Goal: Information Seeking & Learning: Learn about a topic

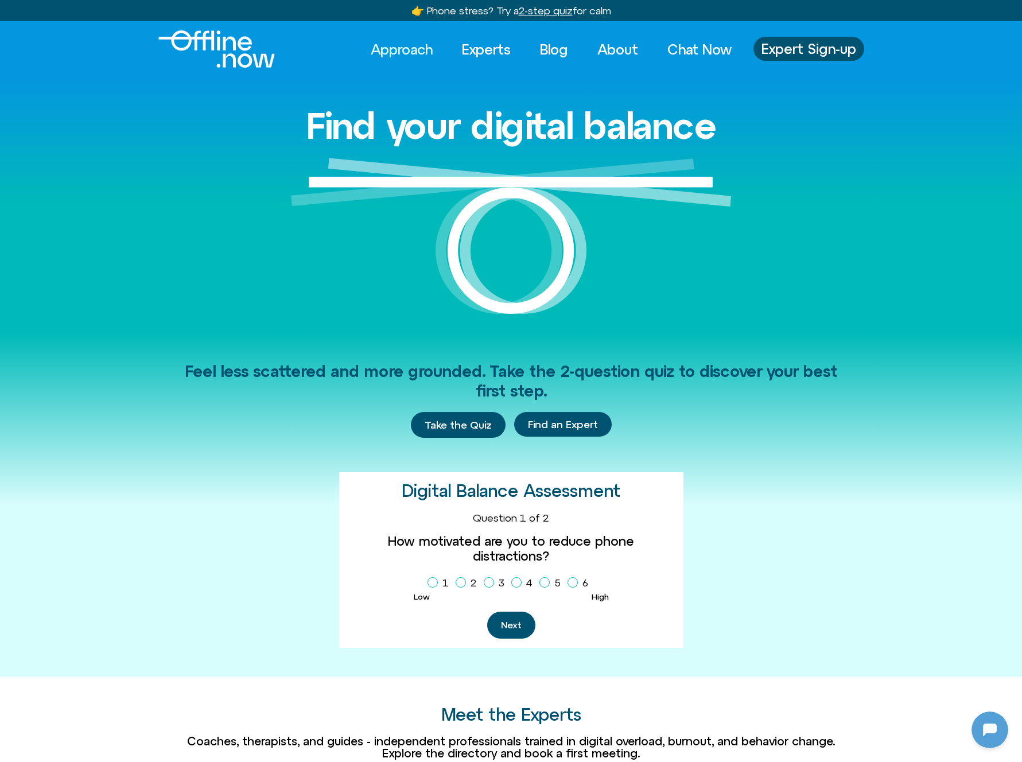
click at [401, 45] on link "Approach" at bounding box center [401, 49] width 83 height 25
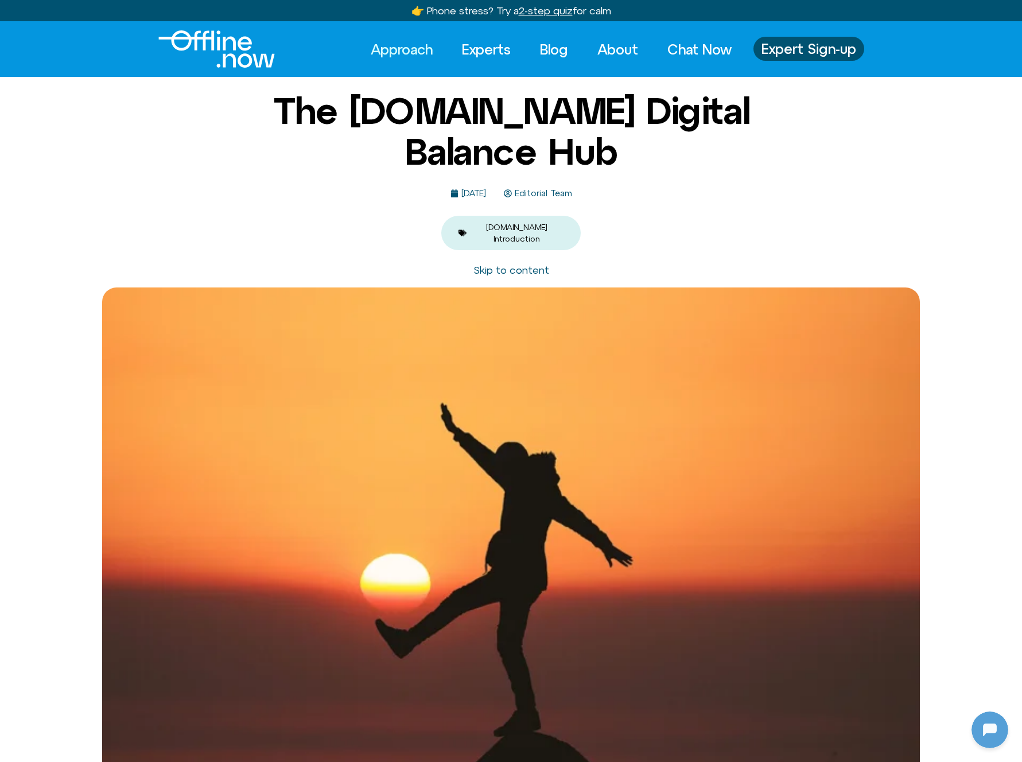
scroll to position [313, 0]
click at [472, 44] on link "Experts" at bounding box center [486, 49] width 69 height 25
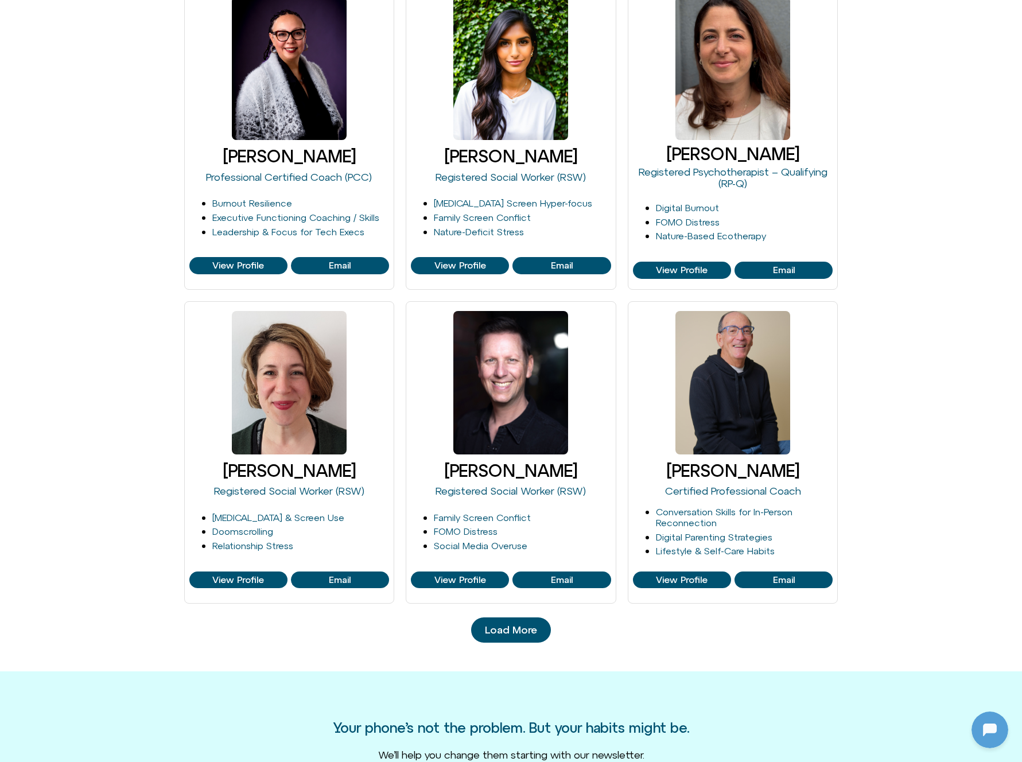
scroll to position [1137, 0]
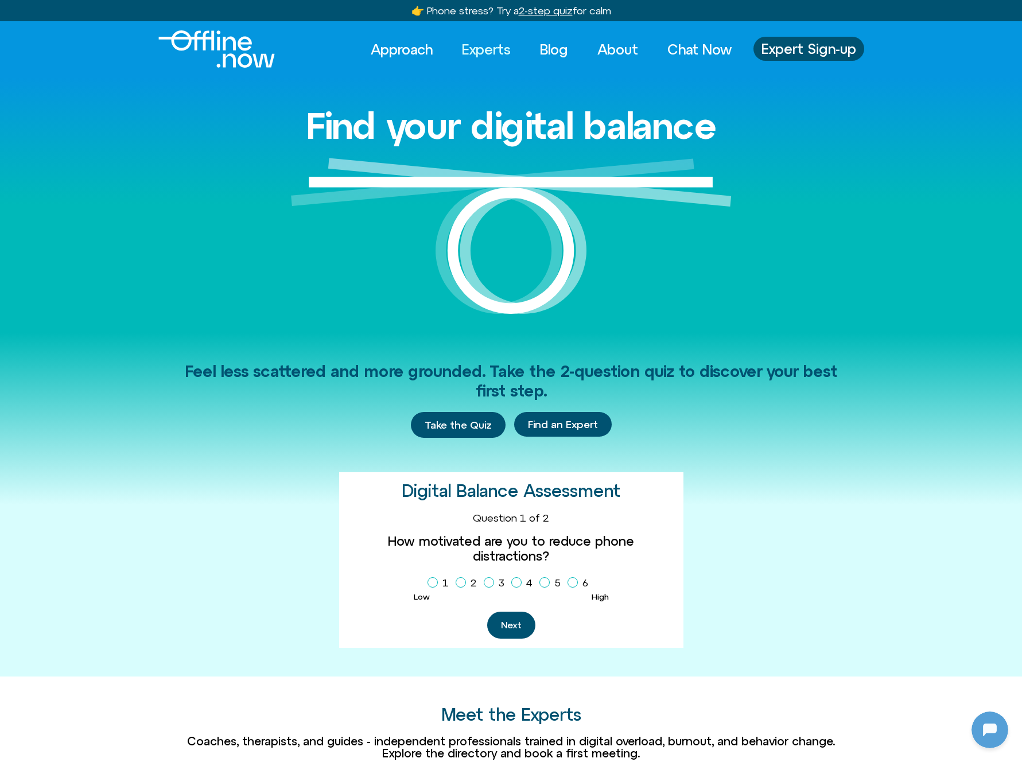
scroll to position [313, 0]
click at [486, 40] on link "Experts" at bounding box center [486, 49] width 69 height 25
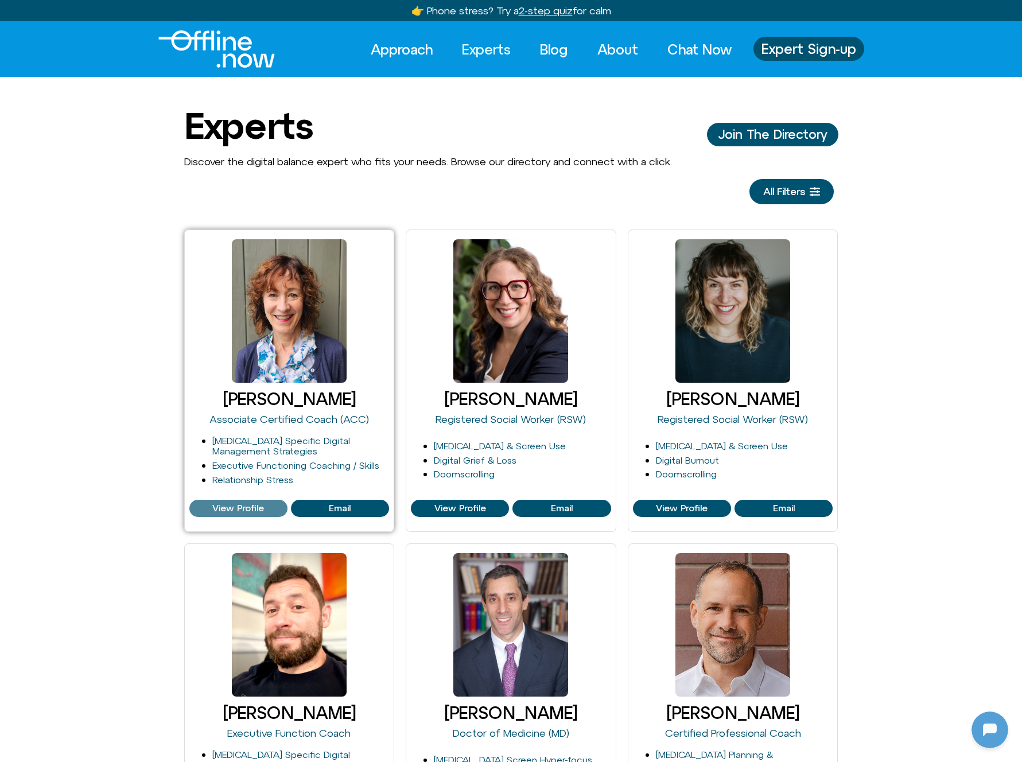
scroll to position [313, 0]
click at [265, 503] on span "View Profile" at bounding box center [238, 508] width 91 height 10
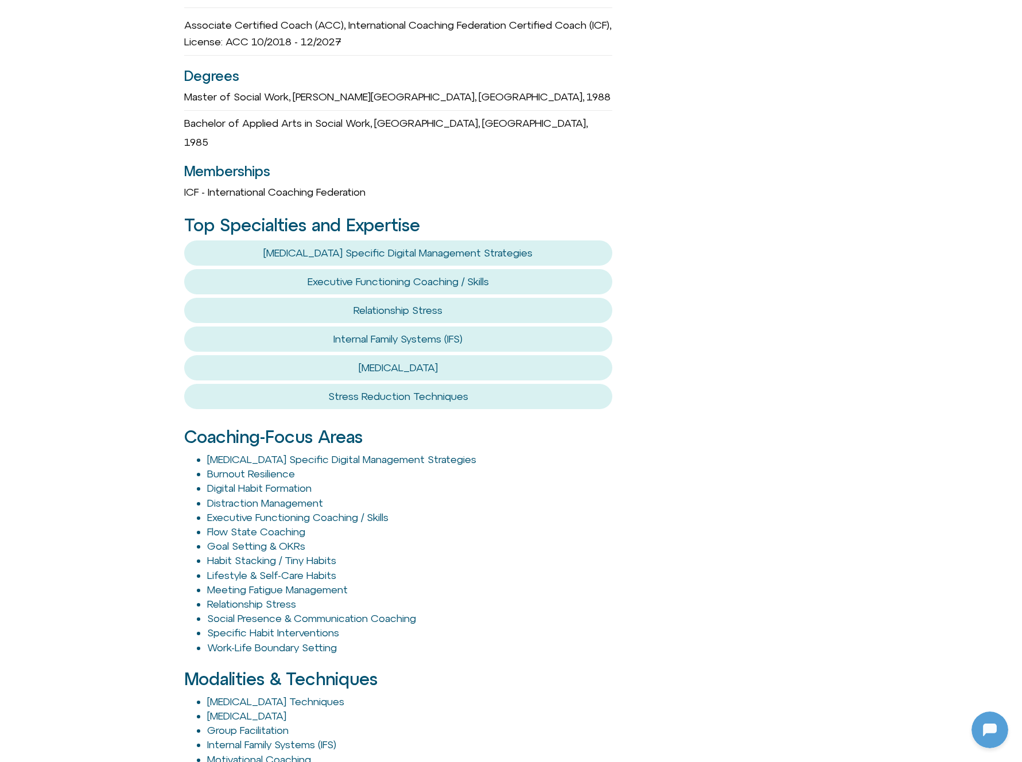
scroll to position [402, 0]
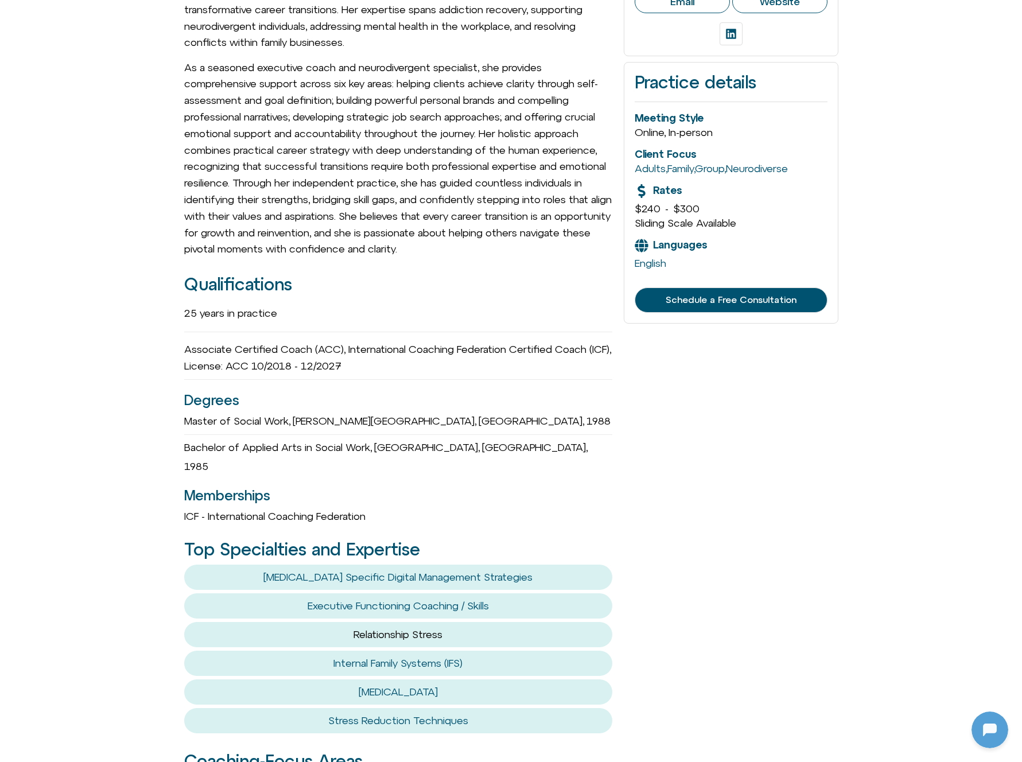
click at [405, 629] on link "Relationship Stress" at bounding box center [398, 635] width 89 height 12
click at [379, 629] on link "Relationship Stress" at bounding box center [398, 635] width 89 height 12
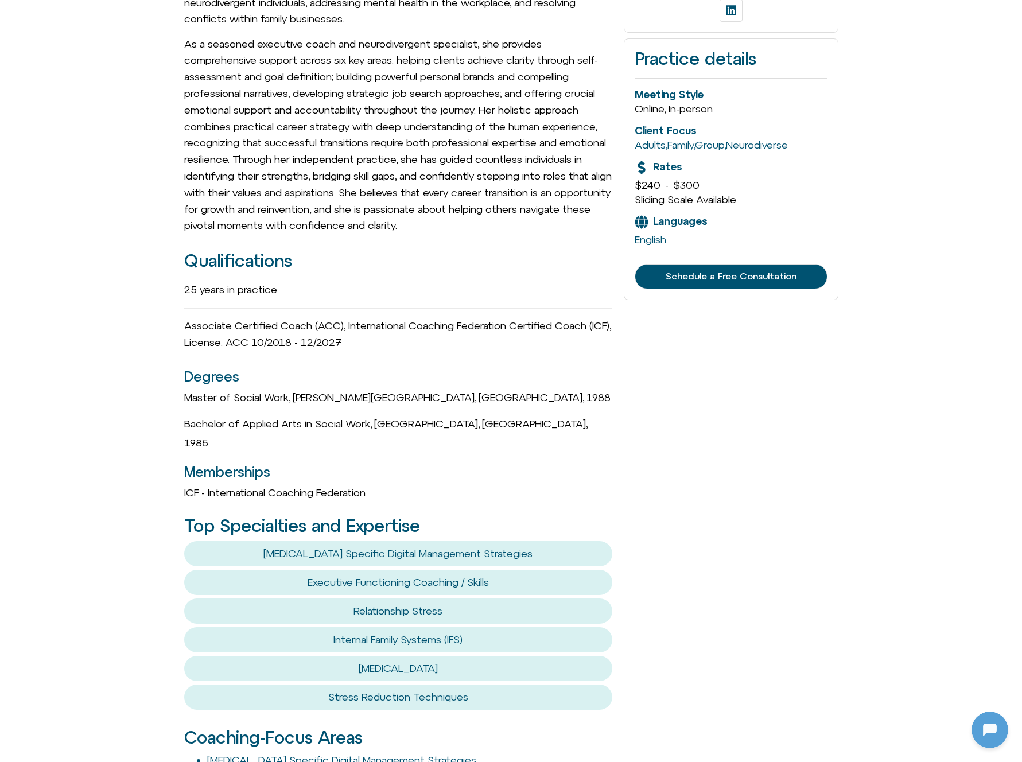
scroll to position [0, 0]
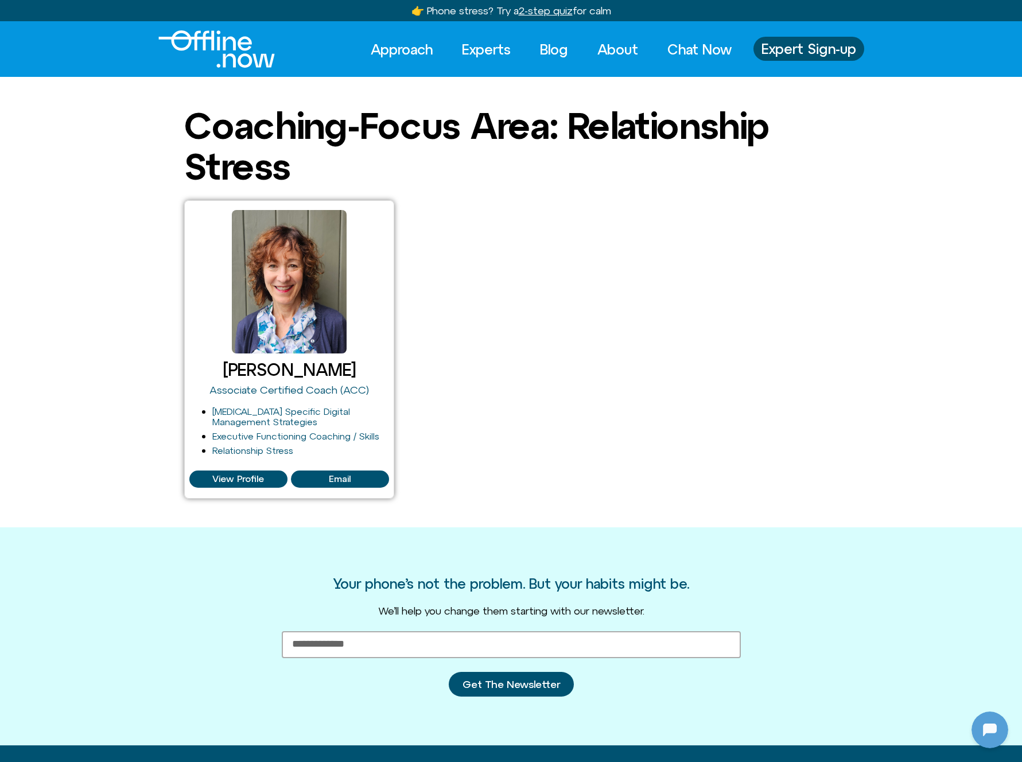
drag, startPoint x: 299, startPoint y: 239, endPoint x: 300, endPoint y: 232, distance: 7.6
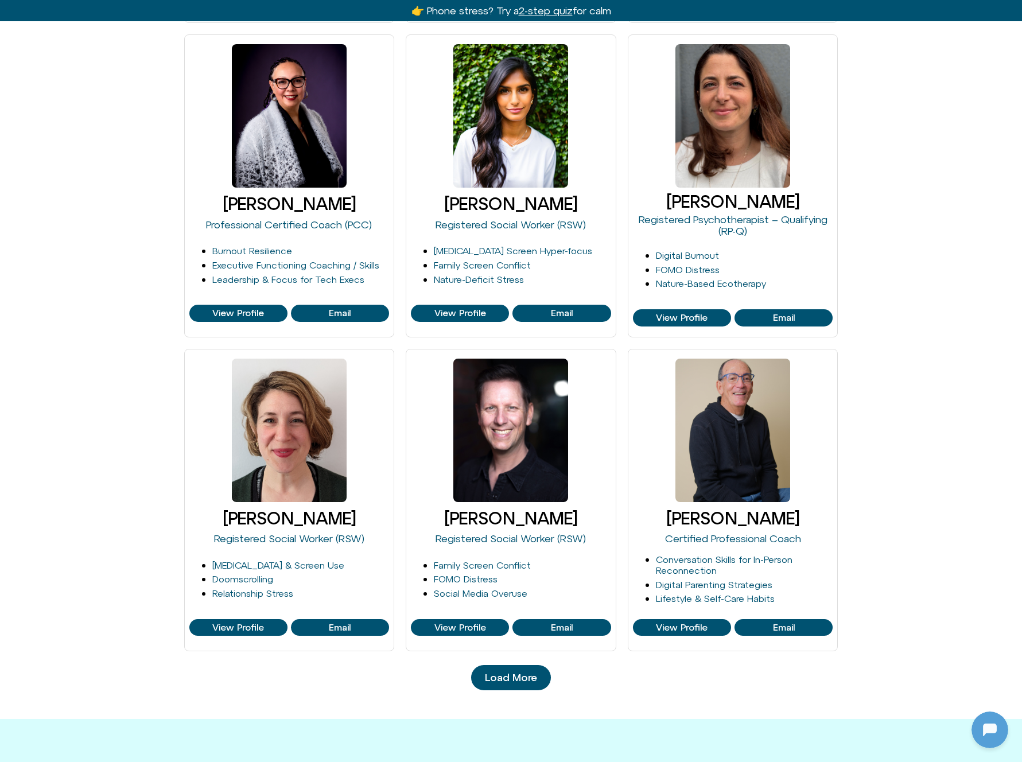
scroll to position [1184, 0]
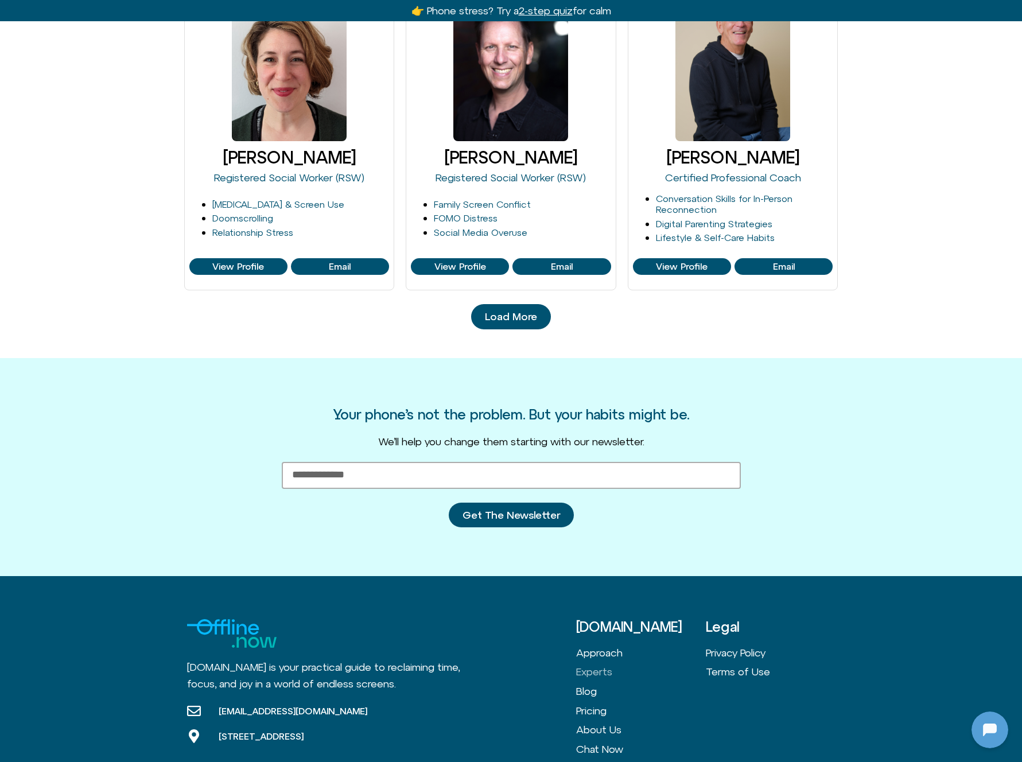
click at [546, 324] on link "Load More" at bounding box center [511, 316] width 80 height 25
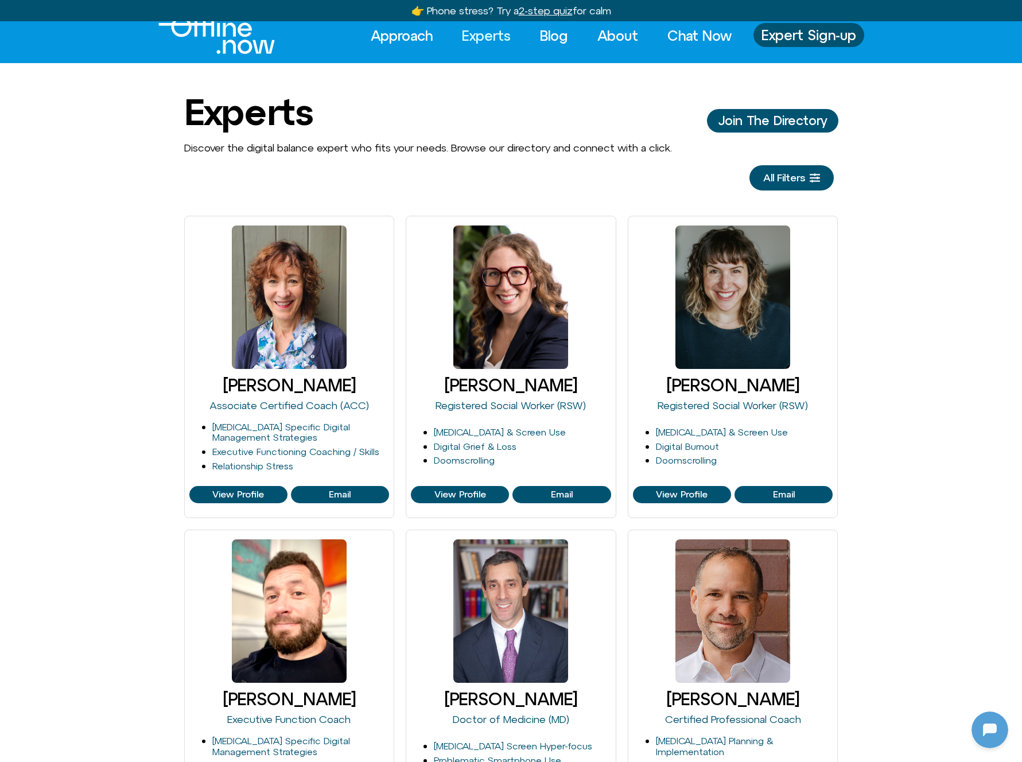
scroll to position [0, 0]
